Goal: Task Accomplishment & Management: Complete application form

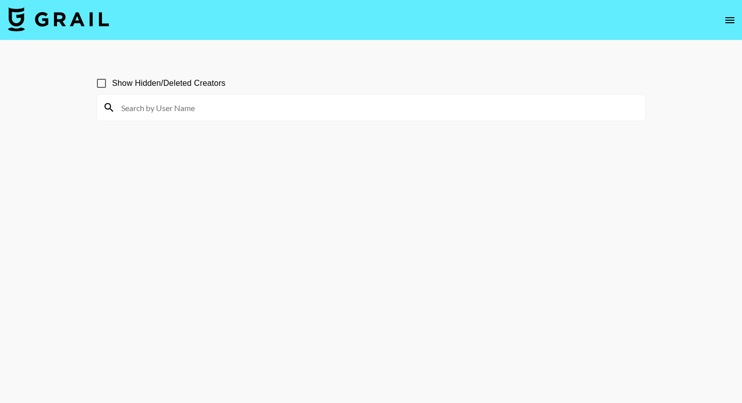
click at [61, 21] on img at bounding box center [58, 19] width 101 height 24
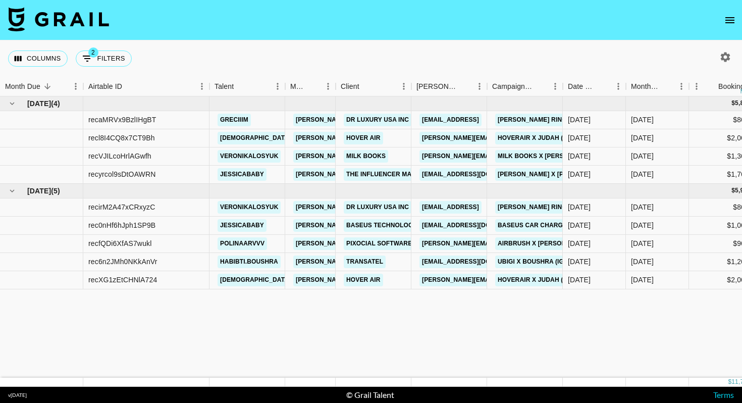
click at [61, 21] on img at bounding box center [58, 19] width 101 height 24
click at [362, 139] on link "Hover Air" at bounding box center [363, 138] width 39 height 13
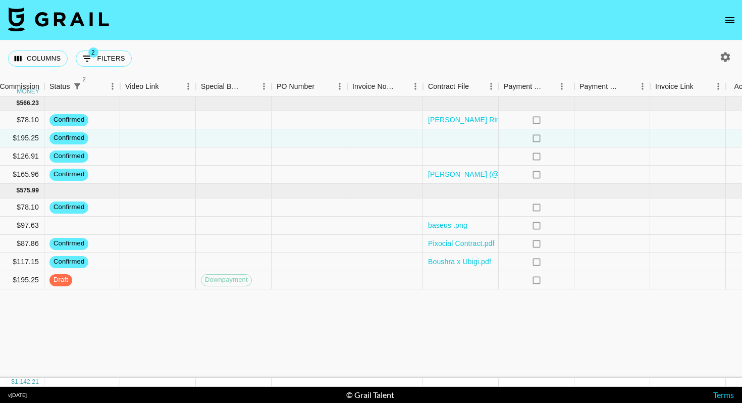
scroll to position [0, 820]
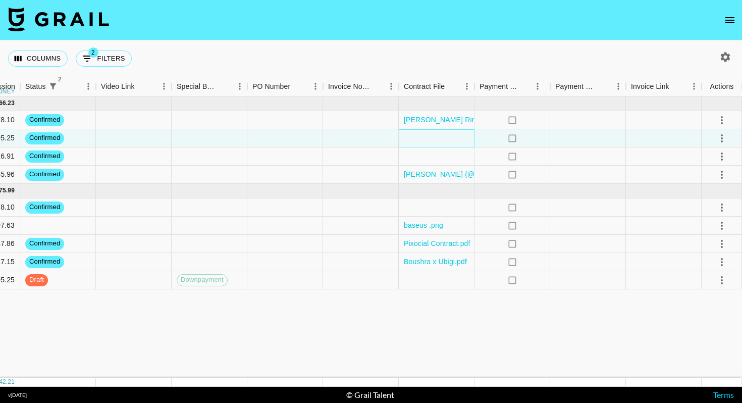
click at [460, 134] on div at bounding box center [437, 138] width 76 height 18
click at [437, 133] on div at bounding box center [437, 138] width 76 height 18
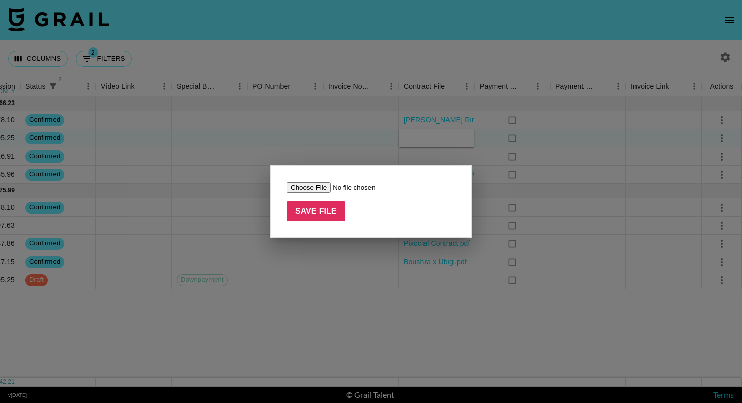
click at [319, 186] on input "file" at bounding box center [351, 187] width 128 height 11
type input "C:\fakepath\HoverAir.png"
click at [330, 208] on input "Save File" at bounding box center [316, 211] width 59 height 20
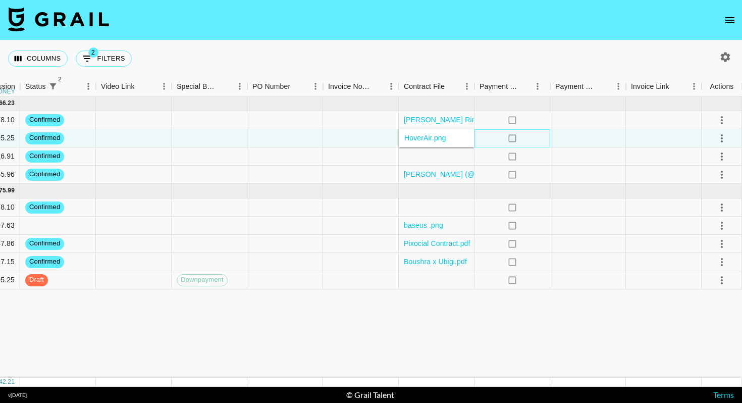
click at [547, 141] on div "no" at bounding box center [513, 138] width 76 height 18
click at [725, 136] on icon "select merge strategy" at bounding box center [722, 138] width 12 height 12
click at [694, 231] on div "Approve" at bounding box center [700, 233] width 31 height 12
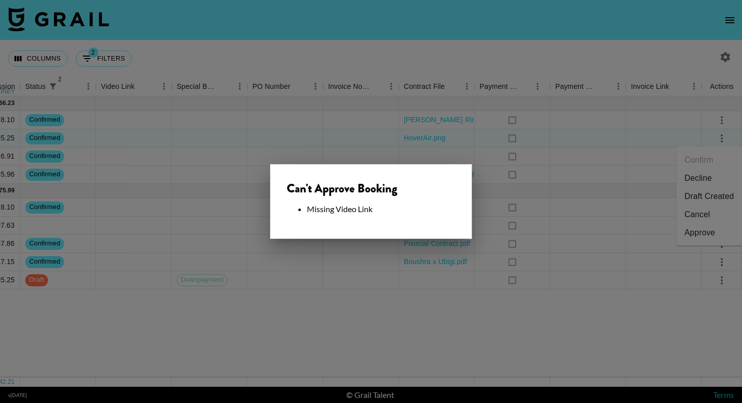
click at [550, 224] on div at bounding box center [371, 201] width 742 height 403
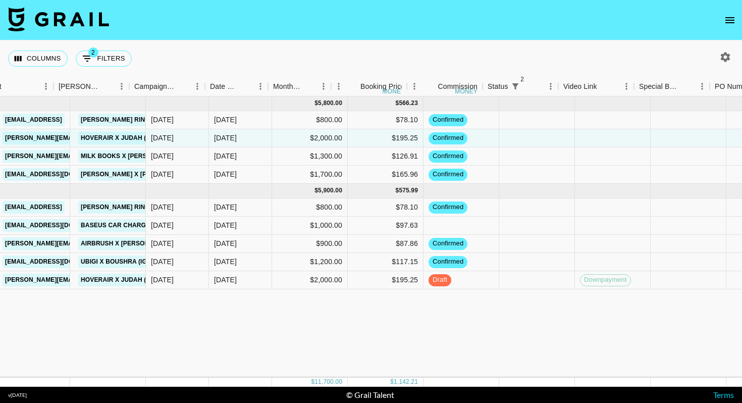
scroll to position [0, 358]
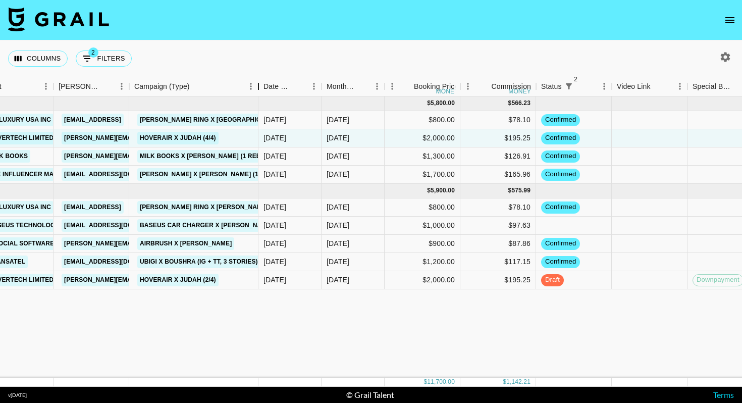
drag, startPoint x: 206, startPoint y: 88, endPoint x: 260, endPoint y: 88, distance: 53.5
click at [260, 88] on div "Campaign (Type)" at bounding box center [258, 87] width 12 height 20
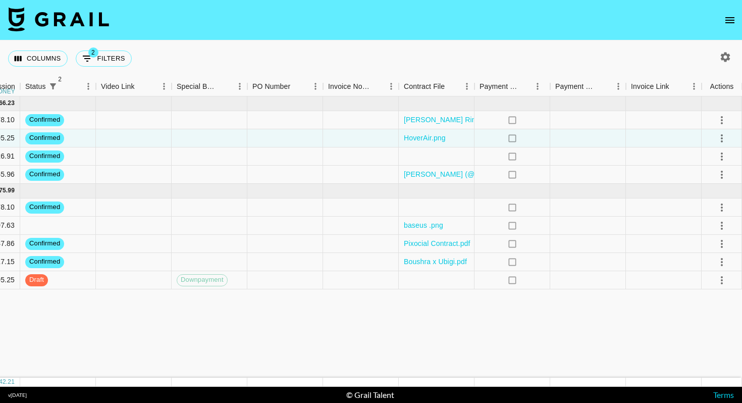
scroll to position [0, 820]
click at [427, 286] on div at bounding box center [437, 280] width 76 height 18
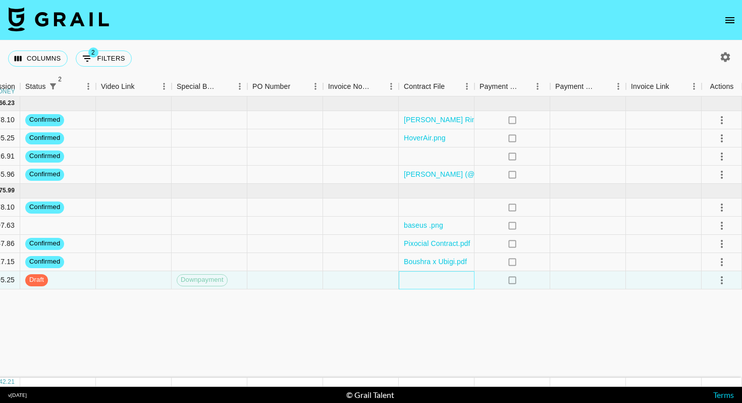
click at [427, 286] on div at bounding box center [437, 280] width 76 height 18
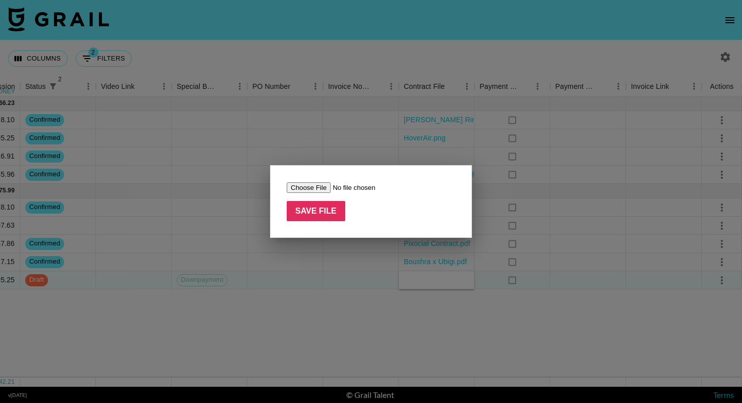
click at [308, 187] on input "file" at bounding box center [351, 187] width 128 height 11
type input "C:\fakepath\HoverAir.png"
click at [327, 213] on input "Save File" at bounding box center [316, 211] width 59 height 20
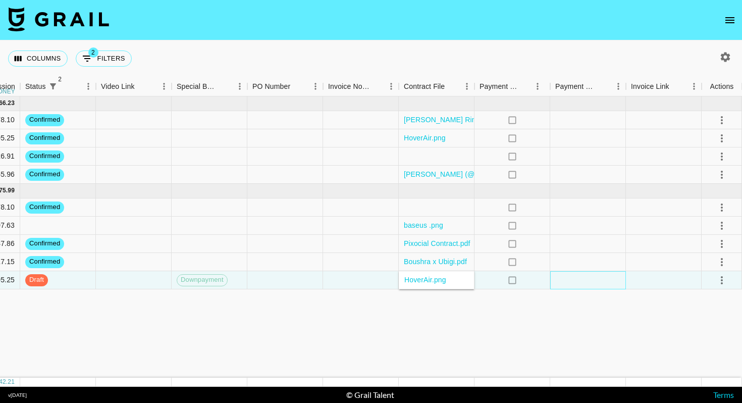
click at [580, 286] on div at bounding box center [588, 280] width 76 height 18
click at [722, 279] on icon "select merge strategy" at bounding box center [722, 280] width 12 height 12
click at [701, 369] on div "Approve" at bounding box center [700, 375] width 31 height 12
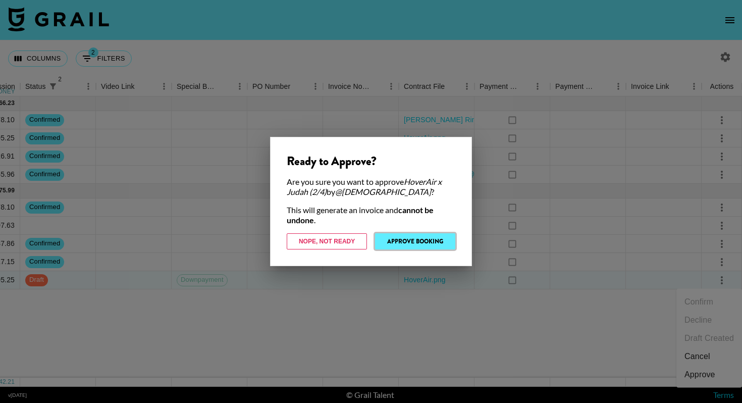
click at [418, 242] on button "Approve Booking" at bounding box center [415, 241] width 80 height 16
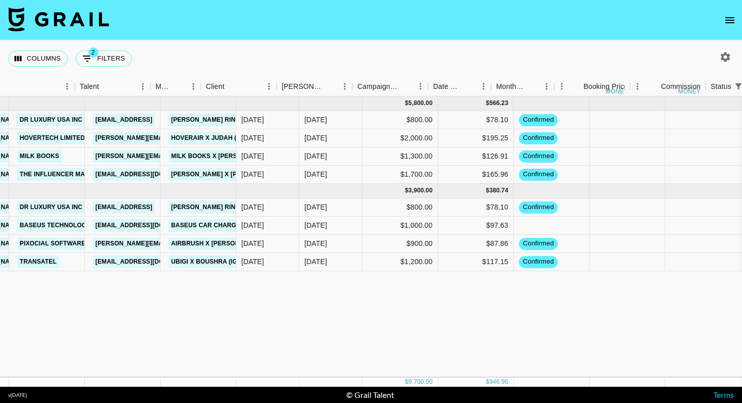
scroll to position [0, 21]
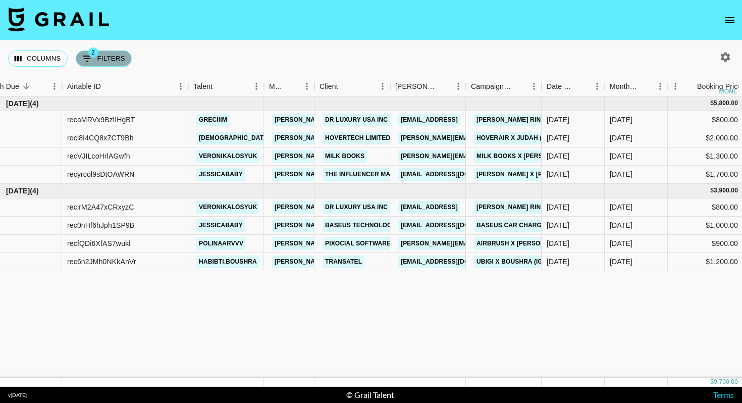
click at [107, 58] on button "2 Filters" at bounding box center [104, 58] width 56 height 16
select select "status"
select select "isNotAnyOf"
select select "status"
select select "not"
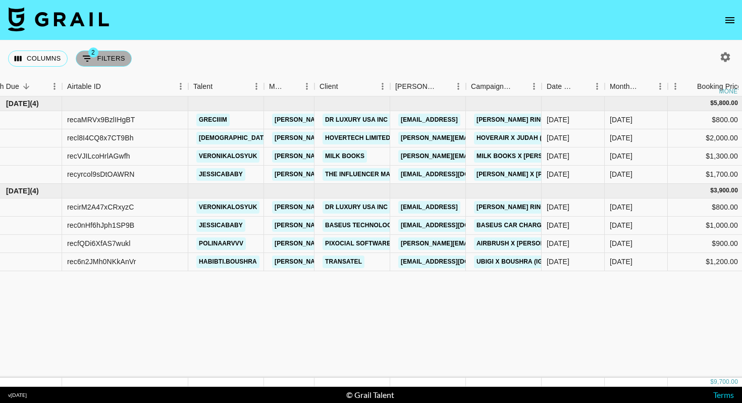
select select "approved"
select select "bookerId"
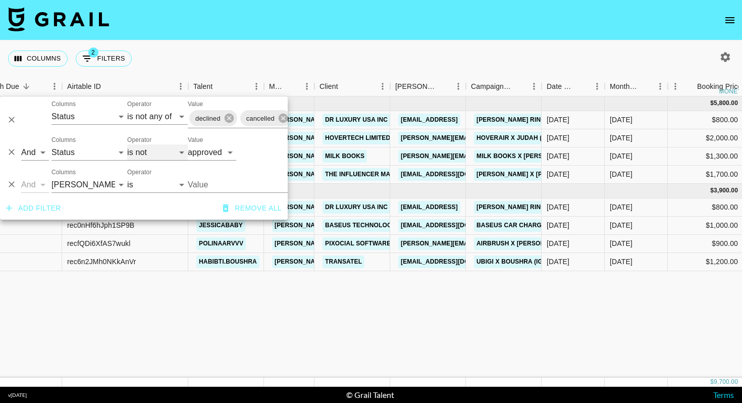
click at [153, 153] on select "is is not is any of is not any of" at bounding box center [157, 152] width 61 height 16
select select "is"
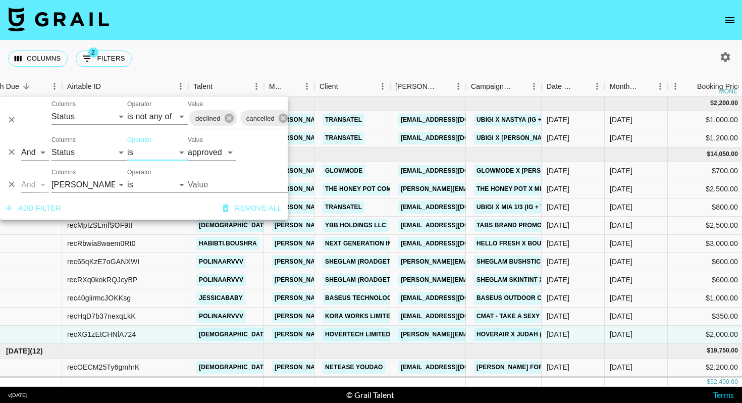
click at [371, 58] on div "Columns 2 Filters + Booking" at bounding box center [371, 58] width 742 height 36
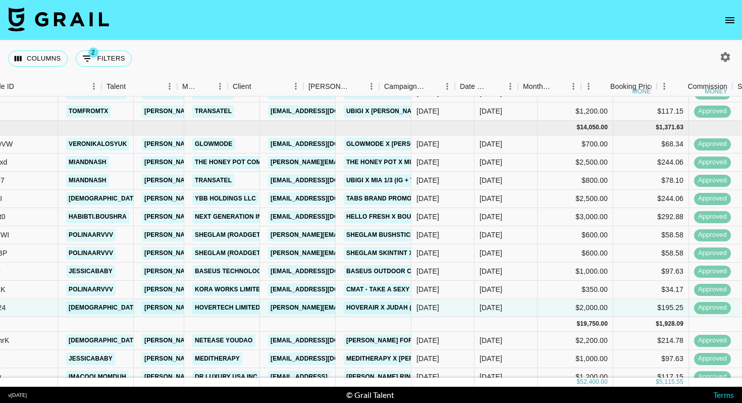
scroll to position [27, 222]
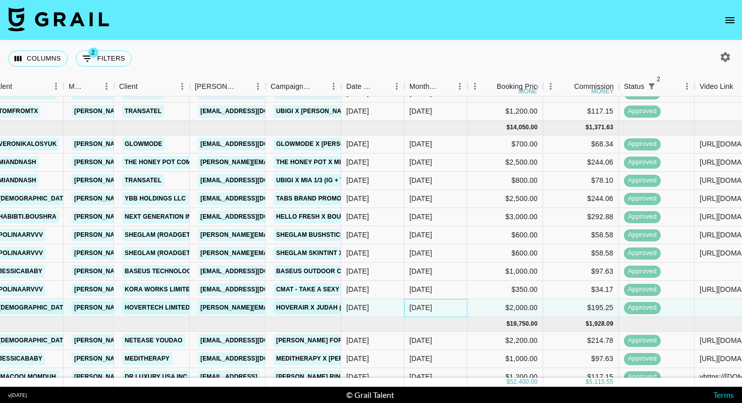
click at [428, 308] on div "[DATE]" at bounding box center [420, 307] width 23 height 10
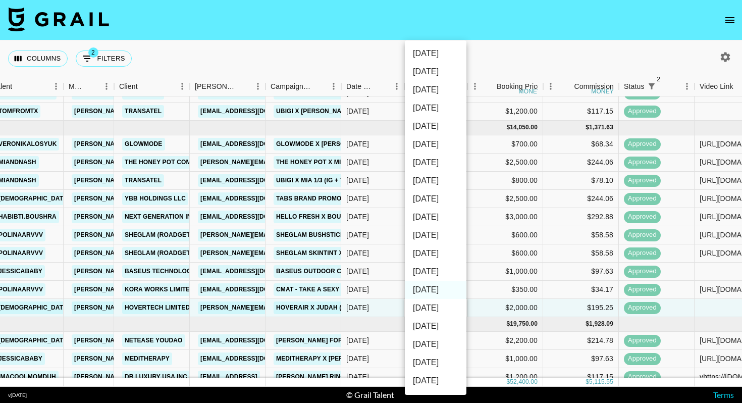
click at [434, 273] on li "[DATE]" at bounding box center [436, 272] width 62 height 18
type input "[DATE]"
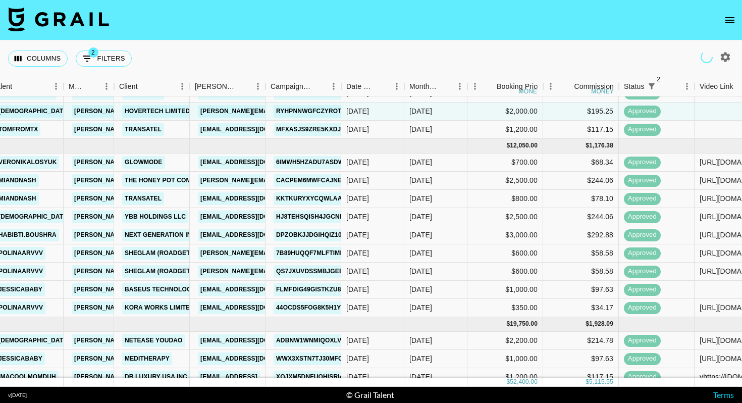
scroll to position [0, 222]
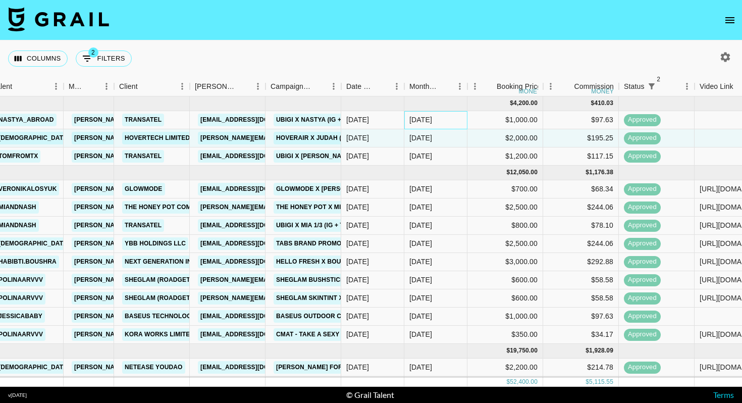
click at [461, 119] on div "[DATE]" at bounding box center [435, 120] width 63 height 18
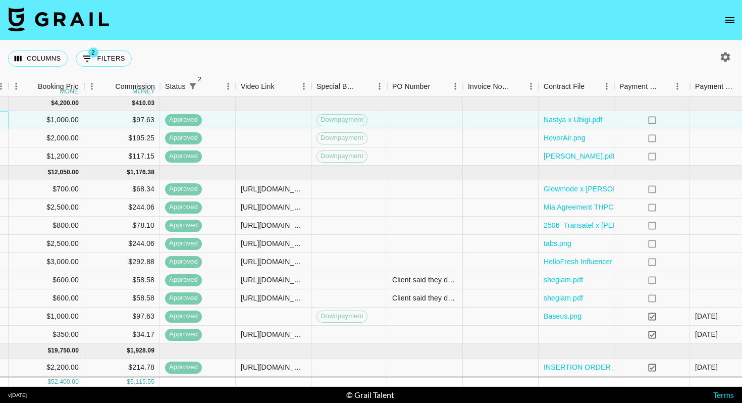
scroll to position [0, 820]
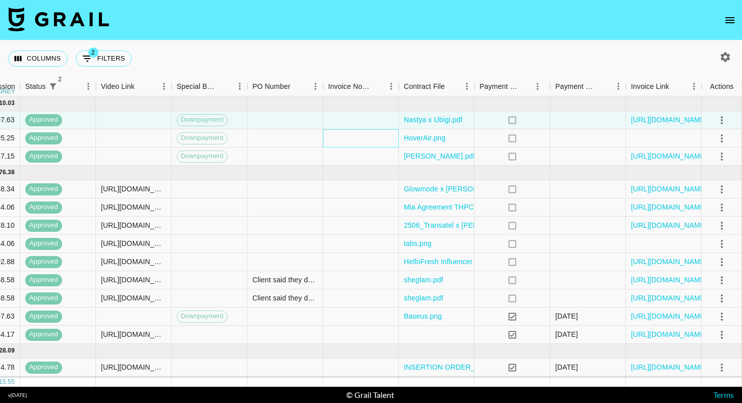
click at [340, 137] on div at bounding box center [361, 138] width 76 height 18
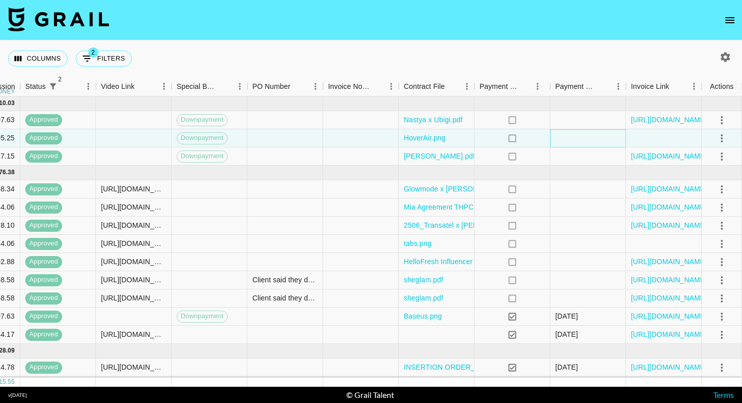
click at [592, 142] on div at bounding box center [588, 138] width 76 height 18
click at [666, 142] on div at bounding box center [664, 138] width 76 height 18
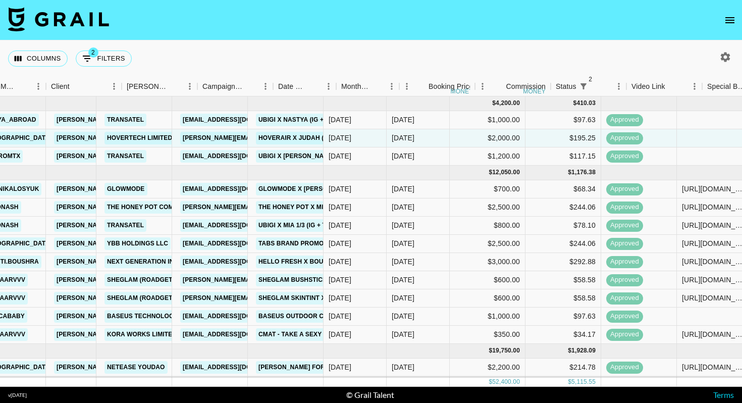
scroll to position [0, 0]
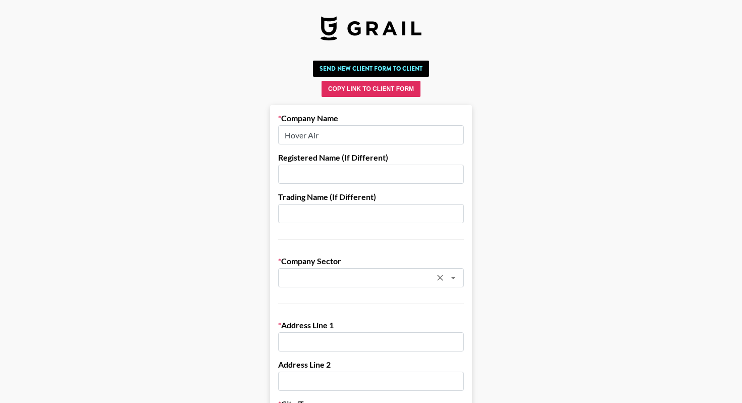
click at [327, 275] on input "text" at bounding box center [357, 278] width 147 height 12
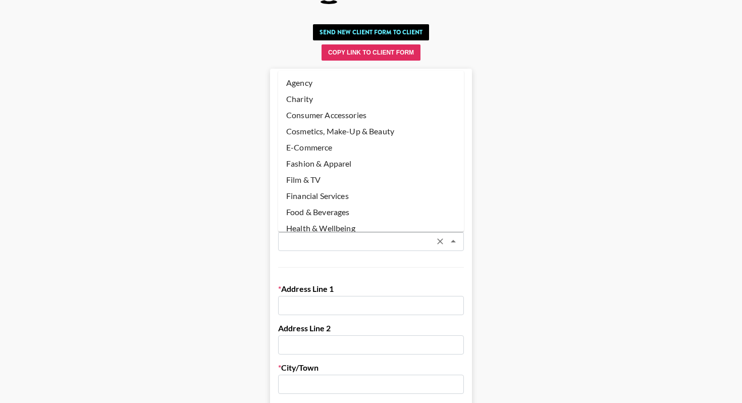
click at [348, 114] on li "Consumer Accessories" at bounding box center [371, 115] width 186 height 16
type input "Consumer Accessories"
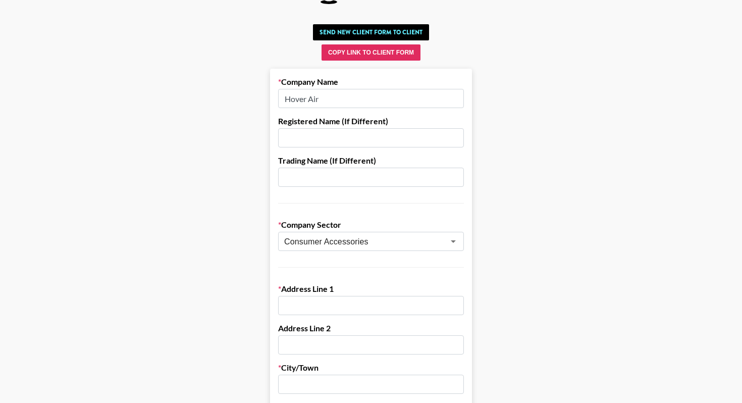
click at [307, 309] on input "text" at bounding box center [371, 305] width 186 height 19
click at [340, 138] on input "text" at bounding box center [371, 137] width 186 height 19
paste input "HOVERTECH LIMITED"
type input "HOVERTECH LIMITED"
click at [332, 100] on input "Hover Air" at bounding box center [371, 98] width 186 height 19
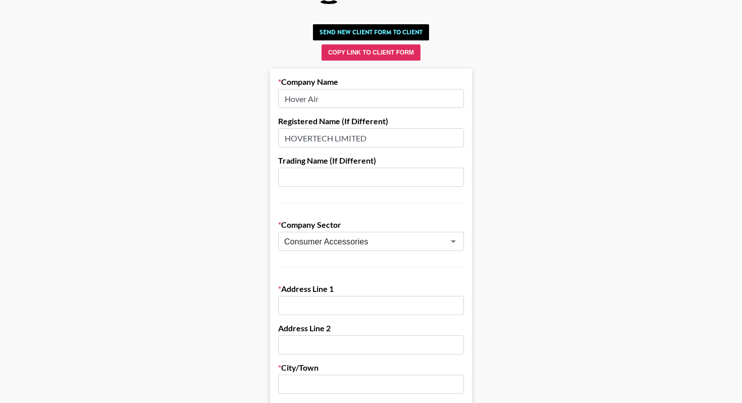
click at [332, 100] on input "Hover Air" at bounding box center [371, 98] width 186 height 19
paste input "OVERTECH LIMITED"
type input "HOVERTECH LIMITED"
click at [375, 139] on input "HOVERTECH LIMITED" at bounding box center [371, 137] width 186 height 19
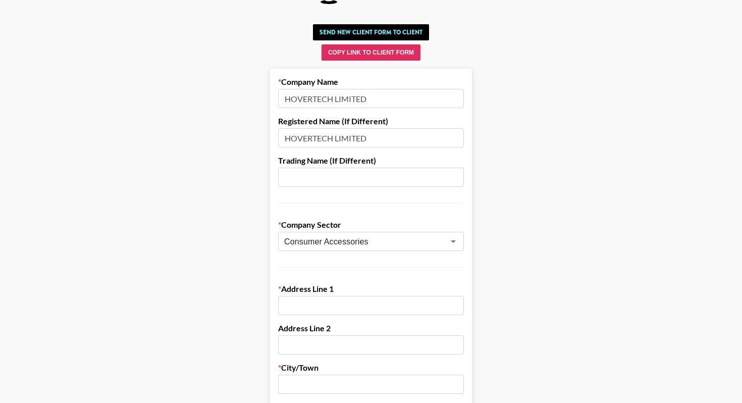
click at [375, 139] on input "HOVERTECH LIMITED" at bounding box center [371, 137] width 186 height 19
click at [315, 306] on input "text" at bounding box center [371, 305] width 186 height 19
paste input "ROOM 1003, 10/F, TOWER 1, LIPPO CENTRE, 89 QUEENSWAY, ADMIRALTY, HONG KONG"
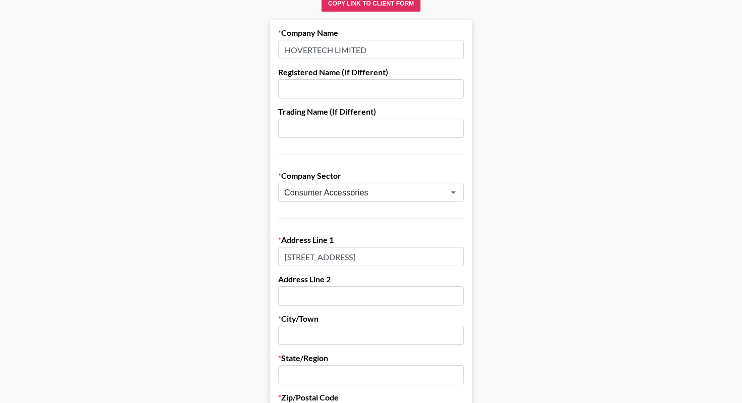
scroll to position [104, 0]
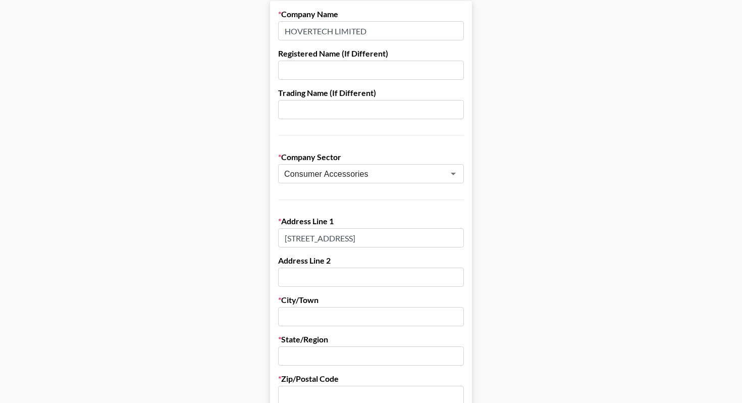
click at [332, 314] on input "text" at bounding box center [371, 316] width 186 height 19
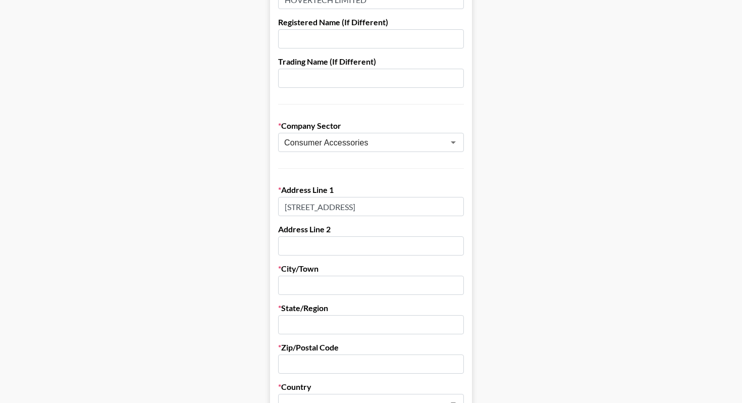
scroll to position [189, 0]
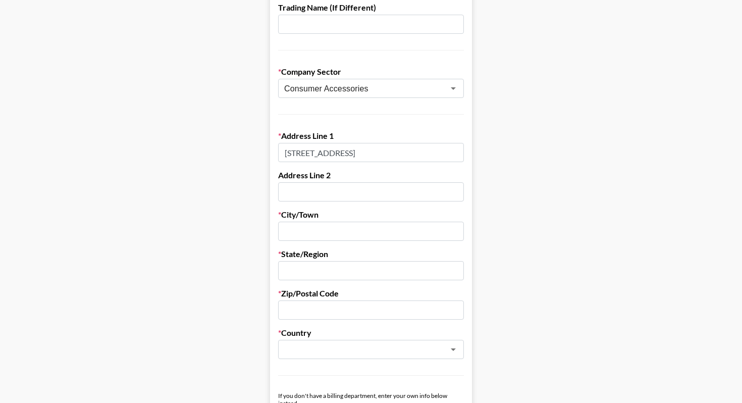
click at [306, 148] on input "ROOM 1003, 10/F, TOWER 1, LIPPO CENTRE, 89 QUEENSWAY, ADMIRALTY, HONG KONG" at bounding box center [371, 152] width 186 height 19
paste input "oom 1003, 10/F, Tower 1, Lippo Centre, 89 Queensway"
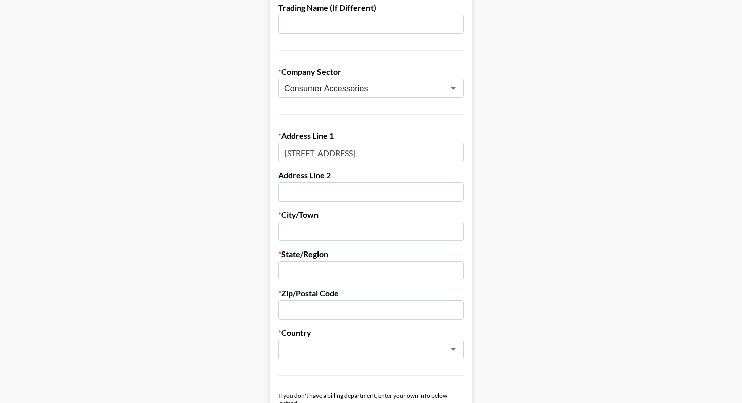
type input "Room 1003, 10/F, Tower 1, Lippo Centre, 89 Queensway"
click at [298, 243] on form "Company Name HOVERTECH LIMITED Registered Name (If Different) Trading Name (If …" at bounding box center [371, 411] width 202 height 991
click at [298, 230] on input "text" at bounding box center [371, 231] width 186 height 19
paste input "Admiralty"
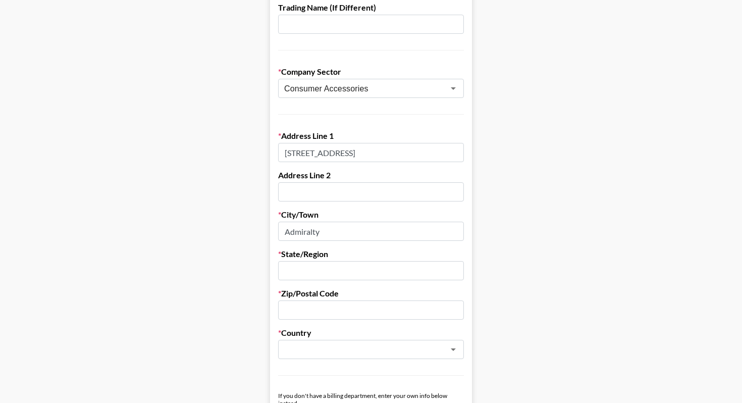
type input "Admiralty"
click at [303, 273] on input "text" at bounding box center [371, 270] width 186 height 19
paste input "Hong Kong"
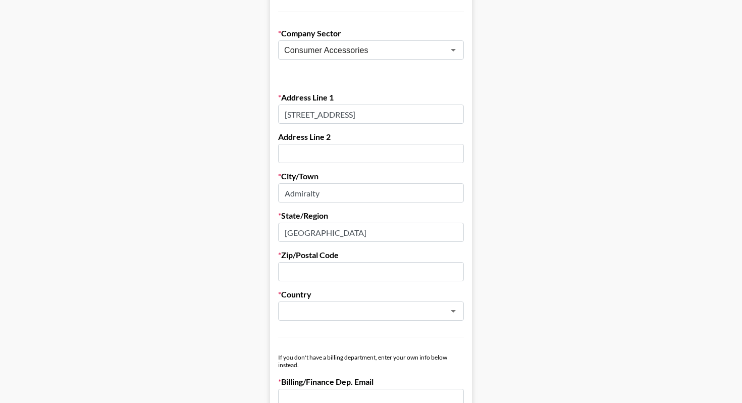
scroll to position [229, 0]
type input "Hong Kong"
click at [303, 272] on input "text" at bounding box center [371, 270] width 186 height 19
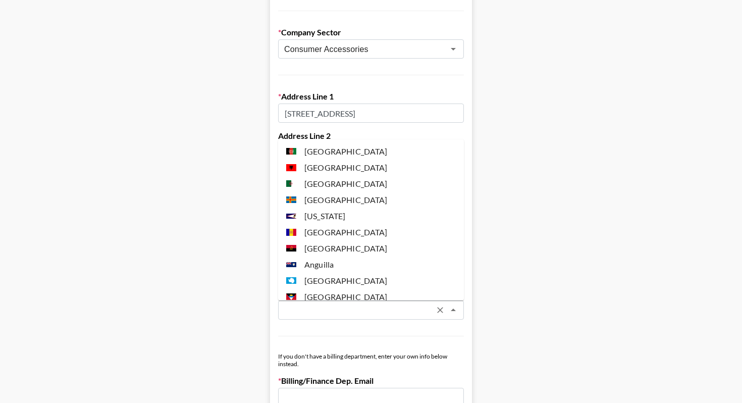
click at [309, 308] on input "text" at bounding box center [357, 310] width 147 height 12
paste input "China"
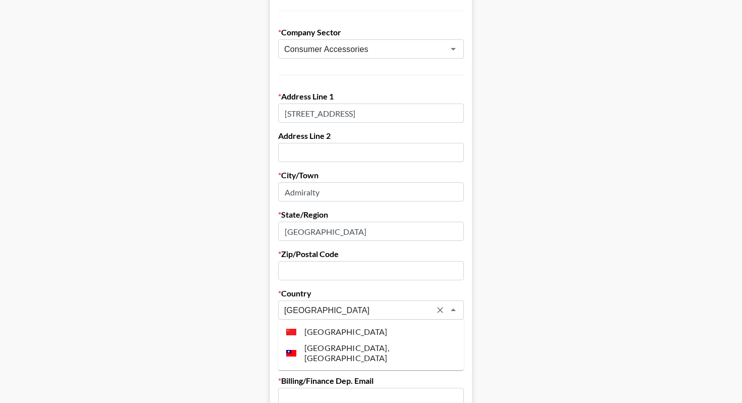
click at [316, 333] on li "China" at bounding box center [371, 332] width 186 height 16
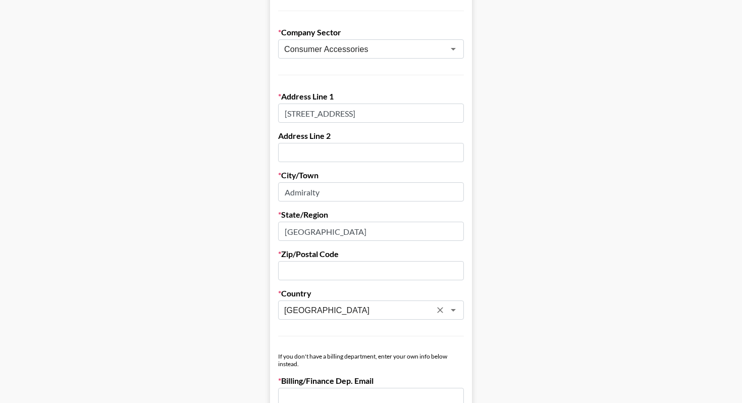
type input "China"
click at [313, 266] on input "text" at bounding box center [371, 270] width 186 height 19
click at [509, 239] on main "Send New Client Form to Client Copy Link to Client Form Company Name HOVERTECH …" at bounding box center [371, 348] width 726 height 1040
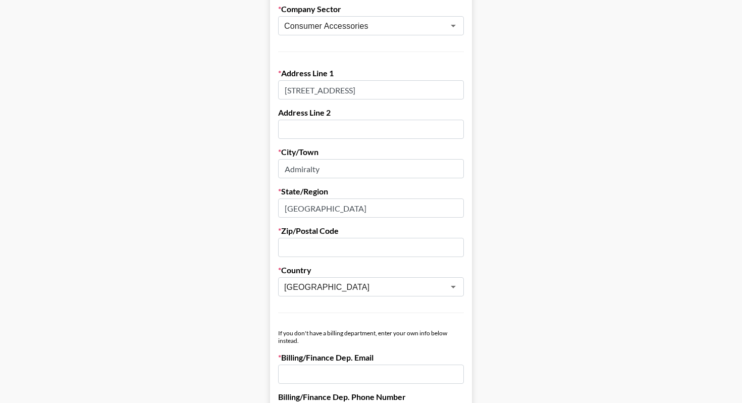
scroll to position [0, 25]
drag, startPoint x: 397, startPoint y: 91, endPoint x: 509, endPoint y: 92, distance: 112.1
click at [509, 92] on main "Send New Client Form to Client Copy Link to Client Form Company Name HOVERTECH …" at bounding box center [371, 325] width 726 height 1040
click at [303, 247] on input "text" at bounding box center [371, 247] width 186 height 19
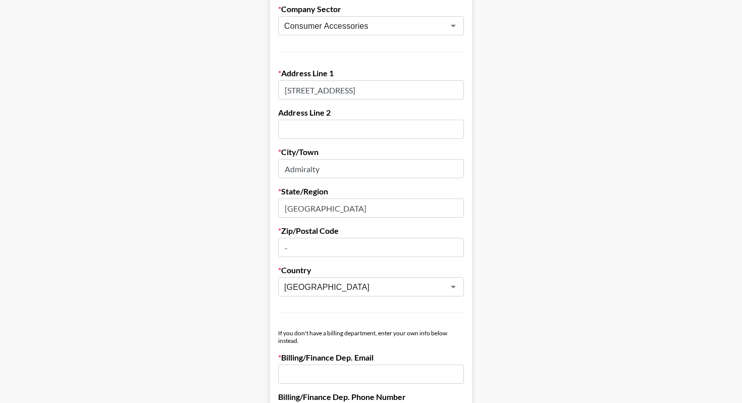
click at [555, 294] on main "Send New Client Form to Client Copy Link to Client Form Company Name HOVERTECH …" at bounding box center [371, 325] width 726 height 1040
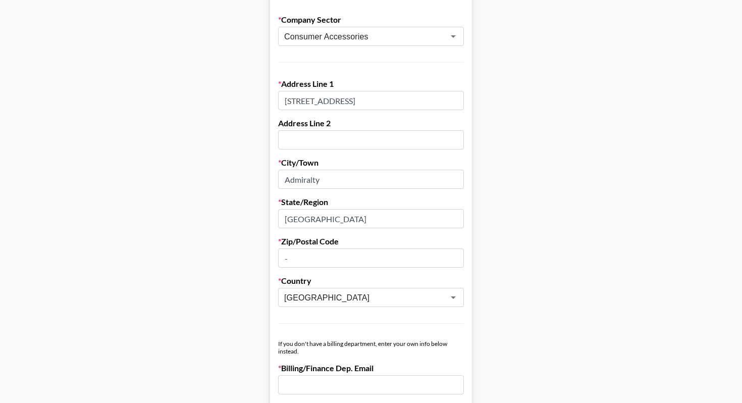
drag, startPoint x: 293, startPoint y: 257, endPoint x: 245, endPoint y: 257, distance: 48.0
click at [246, 257] on main "Send New Client Form to Client Copy Link to Client Form Company Name HOVERTECH …" at bounding box center [371, 335] width 726 height 1040
type input "0"
click at [583, 311] on main "Send New Client Form to Client Copy Link to Client Form Company Name HOVERTECH …" at bounding box center [371, 335] width 726 height 1040
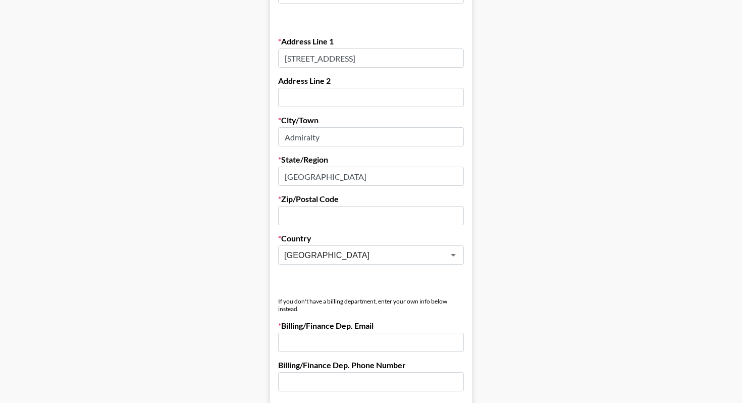
scroll to position [363, 0]
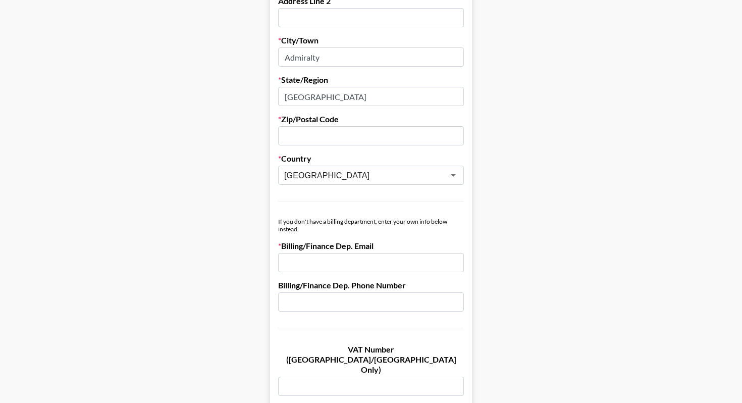
click at [506, 190] on main "Send New Client Form to Client Copy Link to Client Form Company Name HOVERTECH …" at bounding box center [371, 213] width 726 height 1040
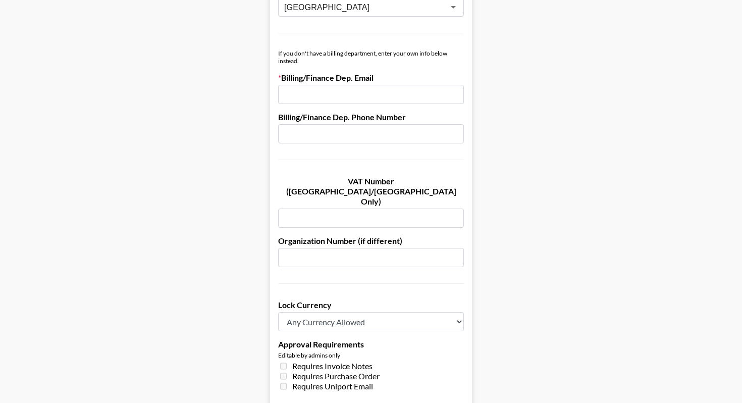
scroll to position [575, 0]
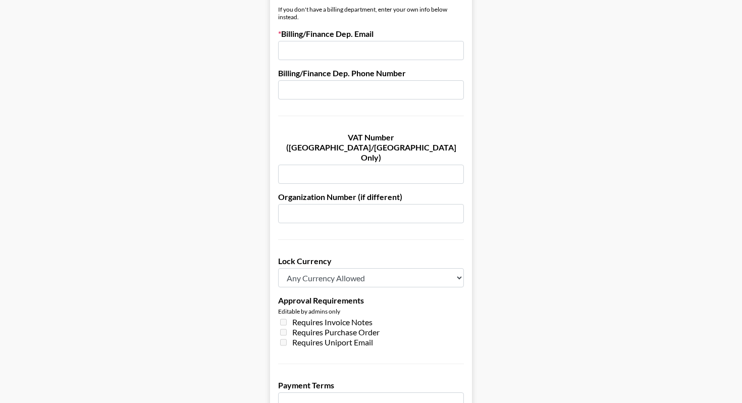
click at [310, 49] on input "email" at bounding box center [371, 50] width 186 height 19
paste input "[PERSON_NAME][EMAIL_ADDRESS][DOMAIN_NAME]"
type input "[PERSON_NAME][EMAIL_ADDRESS][DOMAIN_NAME]"
click at [470, 95] on form "Company Name HOVERTECH LIMITED Registered Name (If Different) Trading Name (If …" at bounding box center [371, 25] width 202 height 991
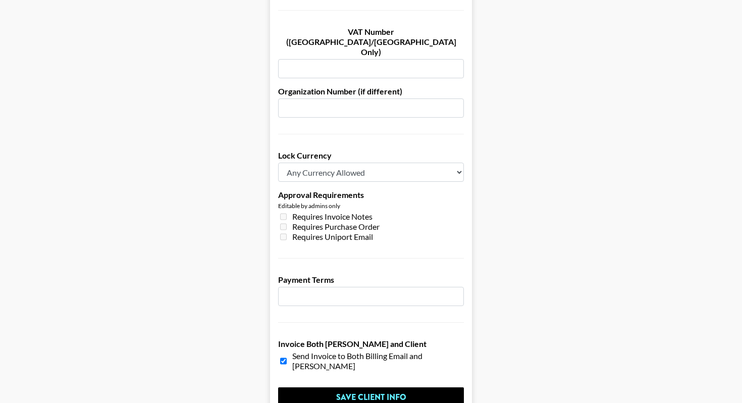
scroll to position [730, 0]
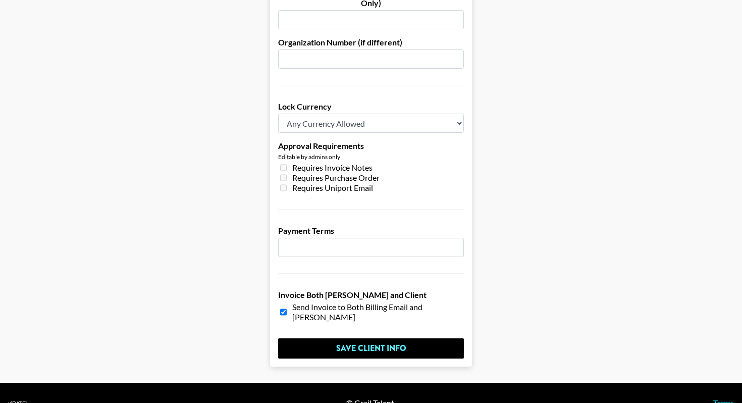
click at [331, 238] on input "number" at bounding box center [371, 247] width 186 height 19
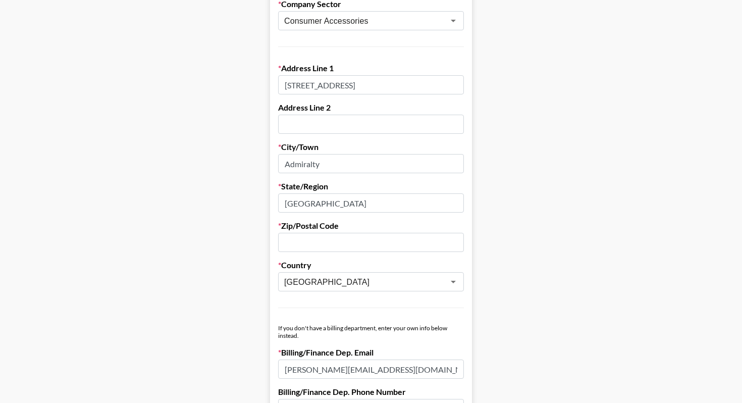
scroll to position [252, 0]
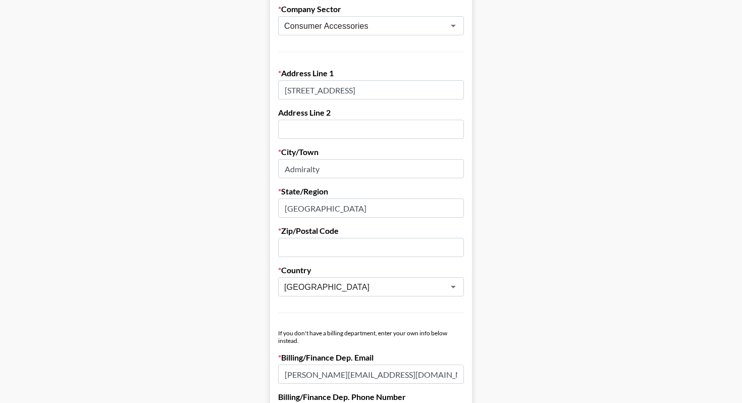
click at [342, 246] on input "text" at bounding box center [371, 247] width 186 height 19
click at [521, 207] on main "Send New Client Form to Client Copy Link to Client Form Company Name HOVERTECH …" at bounding box center [371, 325] width 726 height 1040
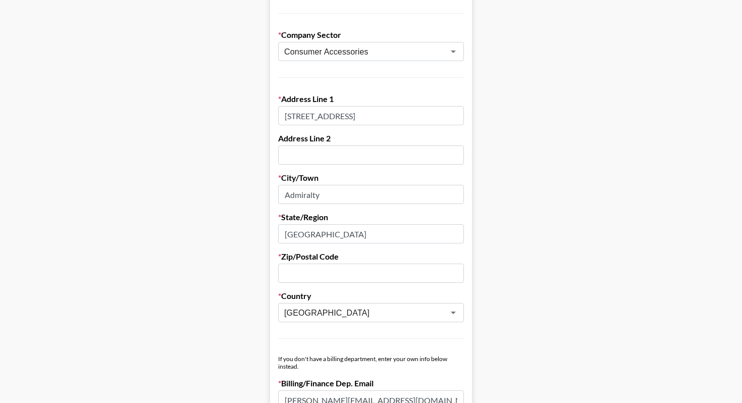
scroll to position [0, 25]
drag, startPoint x: 329, startPoint y: 116, endPoint x: 472, endPoint y: 122, distance: 143.5
click at [472, 122] on main "Send New Client Form to Client Copy Link to Client Form Company Name HOVERTECH …" at bounding box center [371, 350] width 726 height 1040
click at [445, 119] on input "Room 1003, 10/F, Tower 1, Lippo Centre, 89 Queensway" at bounding box center [371, 115] width 186 height 19
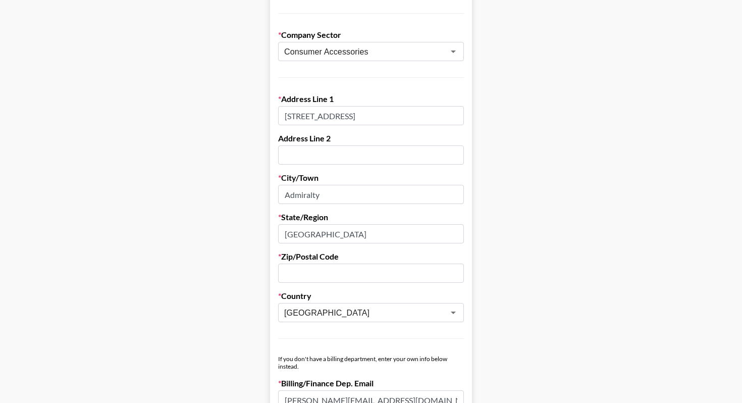
click at [490, 120] on main "Send New Client Form to Client Copy Link to Client Form Company Name HOVERTECH …" at bounding box center [371, 350] width 726 height 1040
click at [332, 198] on input "Admiralty" at bounding box center [371, 194] width 186 height 19
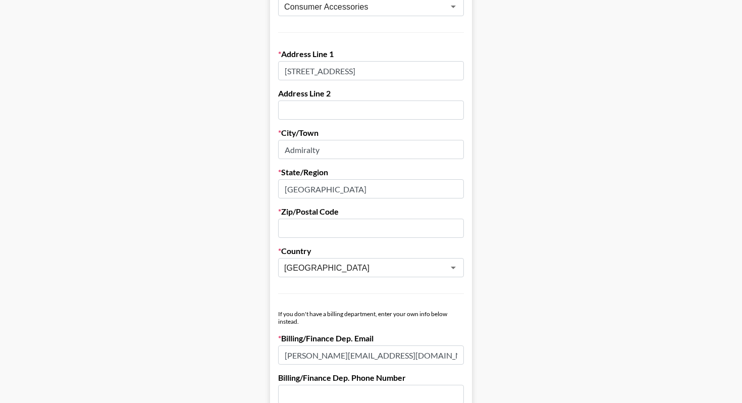
scroll to position [291, 0]
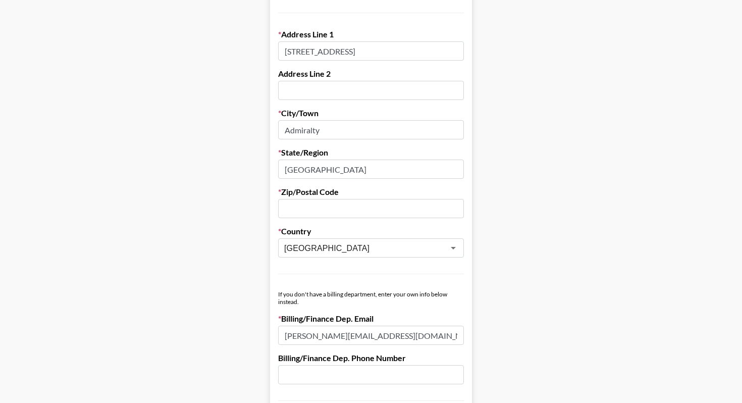
click at [319, 217] on input "text" at bounding box center [371, 208] width 186 height 19
click at [518, 185] on main "Send New Client Form to Client Copy Link to Client Form Company Name HOVERTECH …" at bounding box center [371, 286] width 726 height 1040
click at [312, 206] on input "text" at bounding box center [371, 208] width 186 height 19
paste input "Admiralty"
type input "Admiralty"
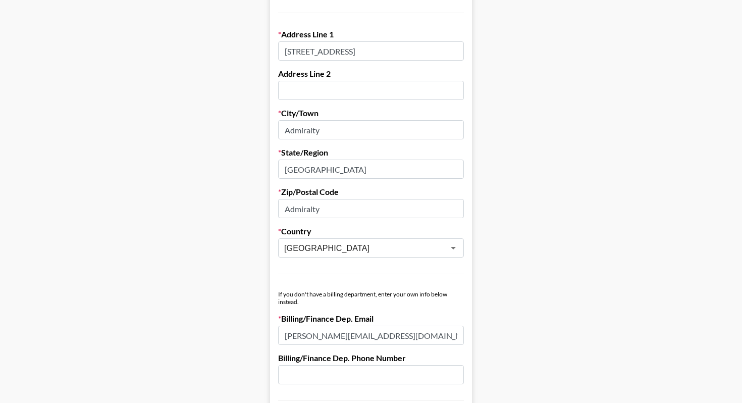
click at [490, 198] on main "Send New Client Form to Client Copy Link to Client Form Company Name HOVERTECH …" at bounding box center [371, 286] width 726 height 1040
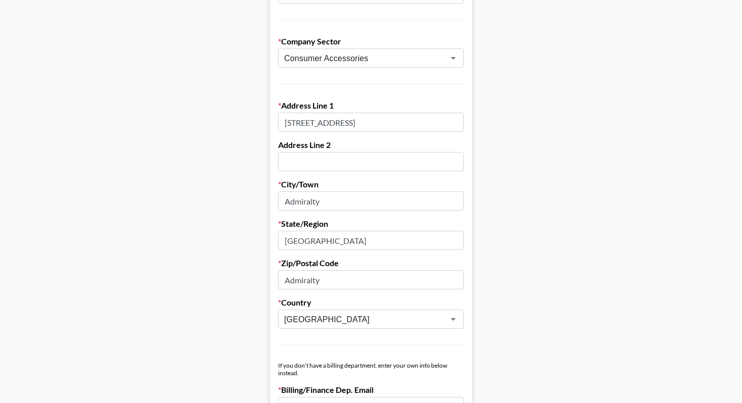
scroll to position [0, 25]
drag, startPoint x: 380, startPoint y: 122, endPoint x: 496, endPoint y: 125, distance: 116.1
click at [496, 125] on main "Send New Client Form to Client Copy Link to Client Form Company Name HOVERTECH …" at bounding box center [371, 357] width 726 height 1040
click at [446, 124] on input "Room 1003, 10/F, Tower 1, Lippo Centre, 89 Queensway" at bounding box center [371, 122] width 186 height 19
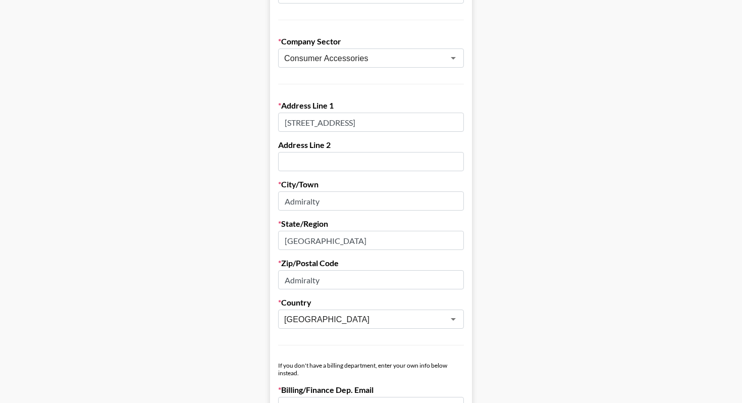
drag, startPoint x: 358, startPoint y: 123, endPoint x: 258, endPoint y: 122, distance: 99.5
click at [258, 122] on main "Send New Client Form to Client Copy Link to Client Form Company Name HOVERTECH …" at bounding box center [371, 357] width 726 height 1040
click at [374, 123] on input "Room 1003, 10/F, Tower 1, Lippo Centre, 89 Queensway" at bounding box center [371, 122] width 186 height 19
click at [494, 158] on main "Send New Client Form to Client Copy Link to Client Form Company Name HOVERTECH …" at bounding box center [371, 357] width 726 height 1040
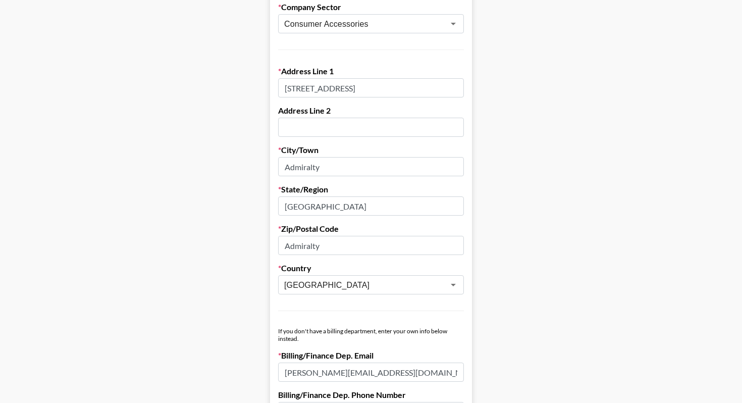
scroll to position [246, 0]
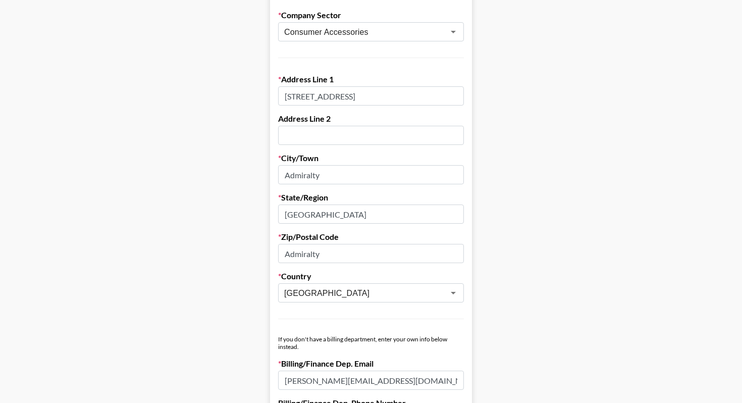
click at [376, 99] on input "Room 1003, 10/F, Tower 1, Lippo Centre, 89 Queensway" at bounding box center [371, 95] width 186 height 19
click at [510, 184] on main "Send New Client Form to Client Copy Link to Client Form Company Name HOVERTECH …" at bounding box center [371, 331] width 726 height 1040
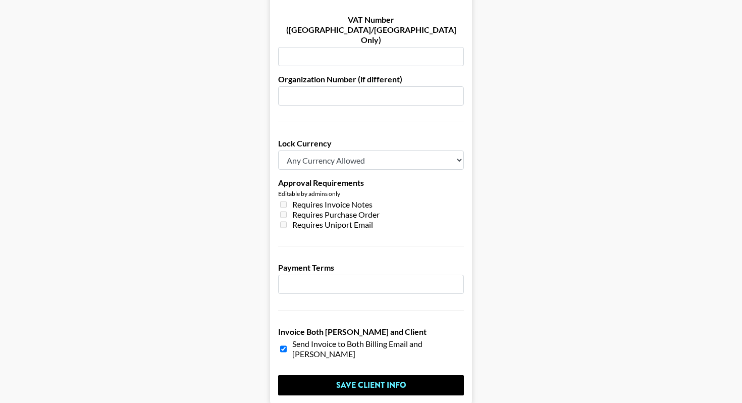
scroll to position [730, 0]
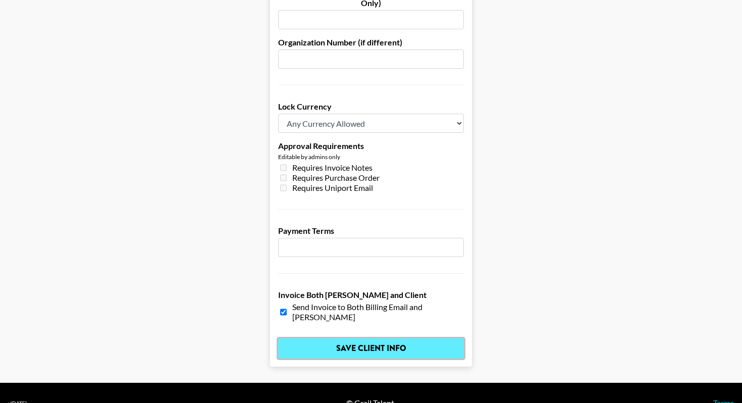
click at [371, 338] on input "Save Client Info" at bounding box center [371, 348] width 186 height 20
